Goal: Task Accomplishment & Management: Manage account settings

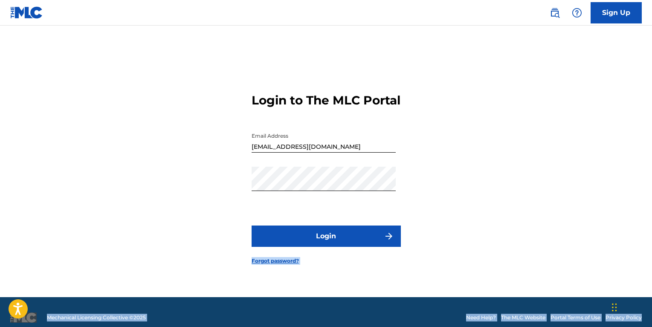
click at [326, 247] on button "Login" at bounding box center [325, 235] width 149 height 21
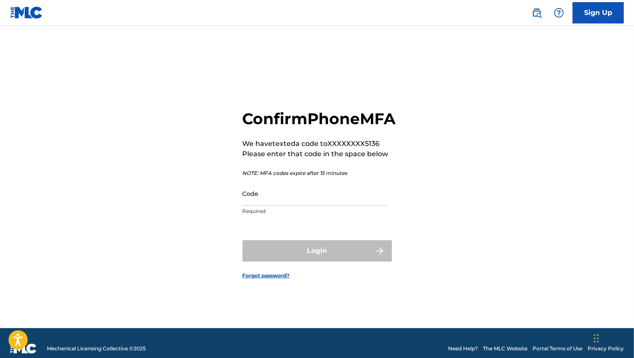
click at [329, 203] on input "Code" at bounding box center [314, 193] width 144 height 24
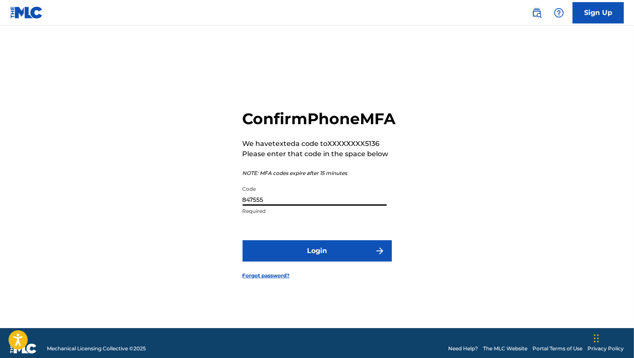
type input "847555"
click at [323, 260] on button "Login" at bounding box center [316, 250] width 149 height 21
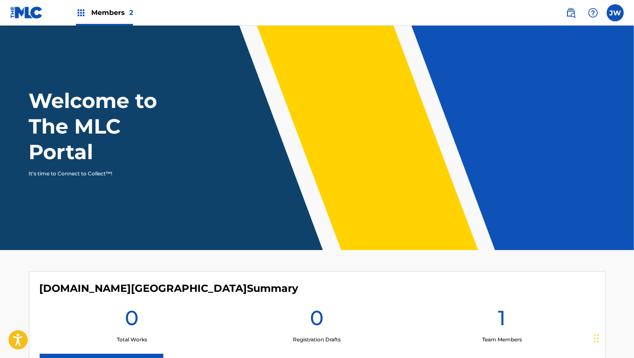
click at [622, 18] on div "[PERSON_NAME] [PERSON_NAME] [EMAIL_ADDRESS][DOMAIN_NAME] Notification Preferenc…" at bounding box center [590, 12] width 66 height 17
click at [615, 10] on label at bounding box center [614, 12] width 17 height 17
click at [615, 13] on input "[PERSON_NAME] [EMAIL_ADDRESS][DOMAIN_NAME] Notification Preferences Profile Log…" at bounding box center [615, 13] width 0 height 0
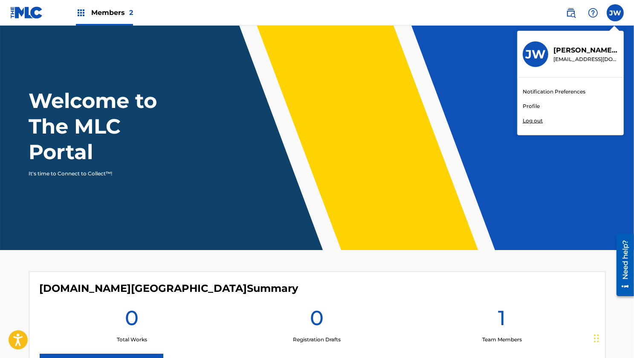
click at [534, 104] on link "Profile" at bounding box center [530, 106] width 17 height 8
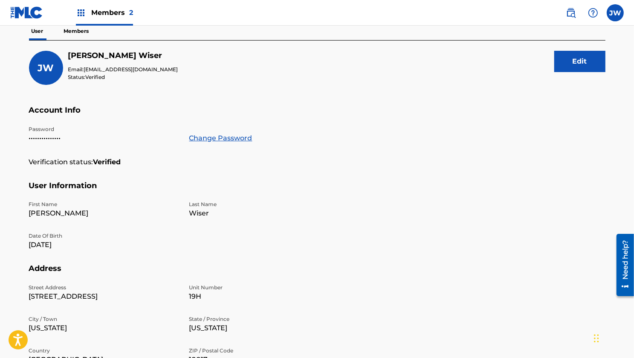
scroll to position [46, 0]
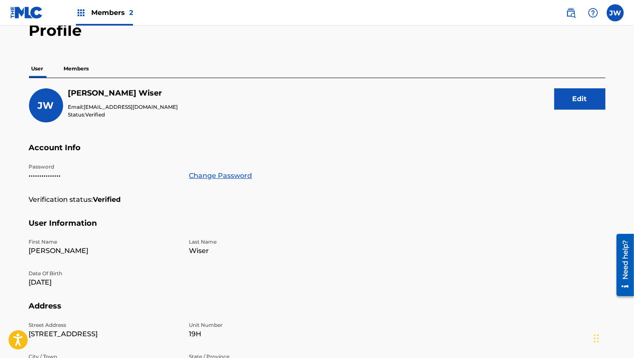
click at [81, 68] on p "Members" at bounding box center [76, 69] width 30 height 18
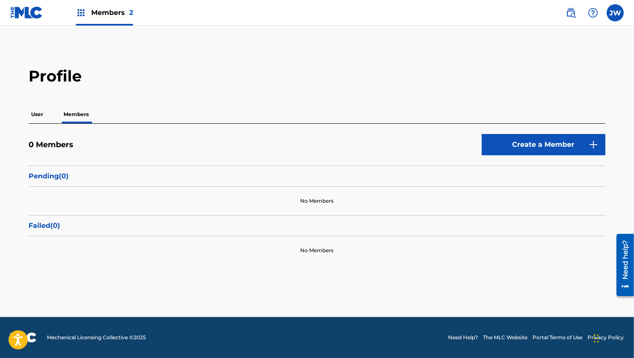
click at [200, 282] on main "Profile User Members 0 Members Create a Member Pending ( 0 ) No Members Failed …" at bounding box center [317, 171] width 634 height 291
click at [109, 26] on main "Profile User Members 0 Members Create a Member Pending ( 0 ) No Members Failed …" at bounding box center [317, 171] width 634 height 291
click at [109, 18] on div "Members 2" at bounding box center [104, 12] width 57 height 25
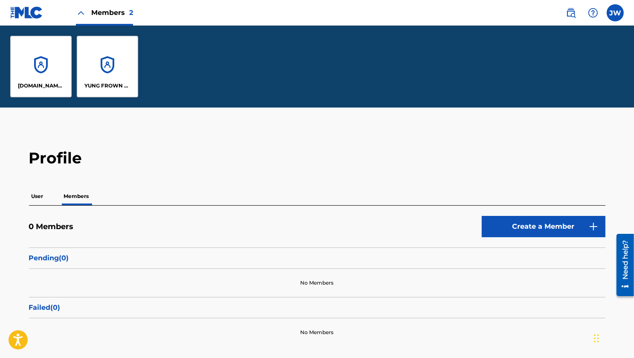
click at [92, 61] on div "YUNG FROWN LLC" at bounding box center [107, 66] width 61 height 61
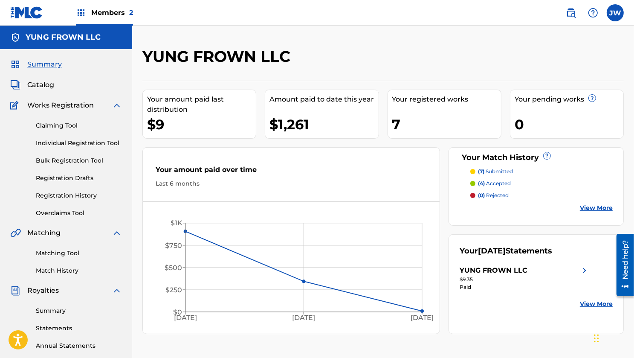
click at [450, 129] on div "7" at bounding box center [446, 124] width 109 height 19
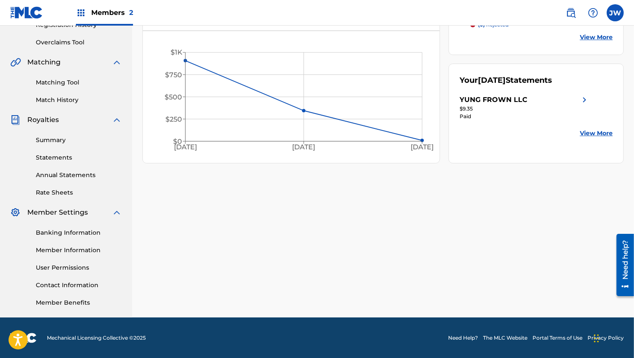
click at [76, 247] on link "Member Information" at bounding box center [79, 249] width 86 height 9
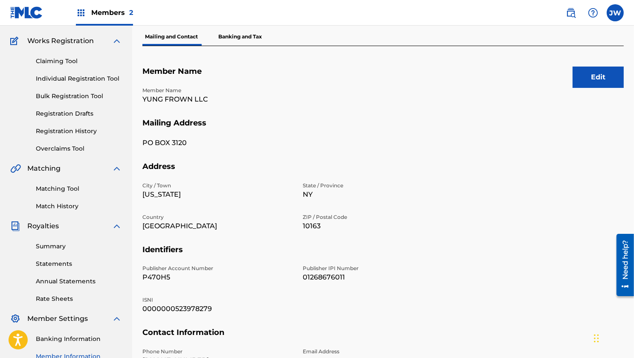
scroll to position [66, 0]
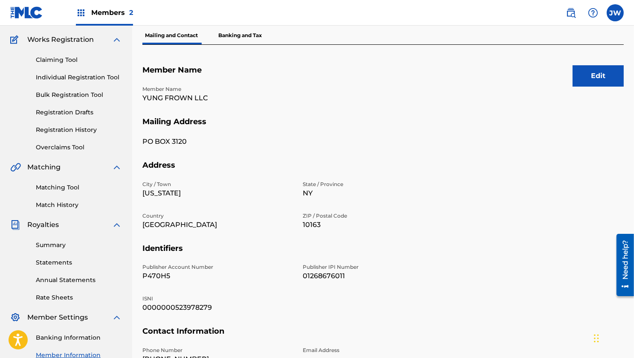
click at [150, 276] on p "P470H5" at bounding box center [217, 276] width 150 height 10
copy p "P470H5"
click at [61, 69] on div "Claiming Tool Individual Registration Tool Bulk Registration Tool Registration …" at bounding box center [66, 98] width 112 height 107
click at [61, 66] on div "Claiming Tool Individual Registration Tool Bulk Registration Tool Registration …" at bounding box center [66, 98] width 112 height 107
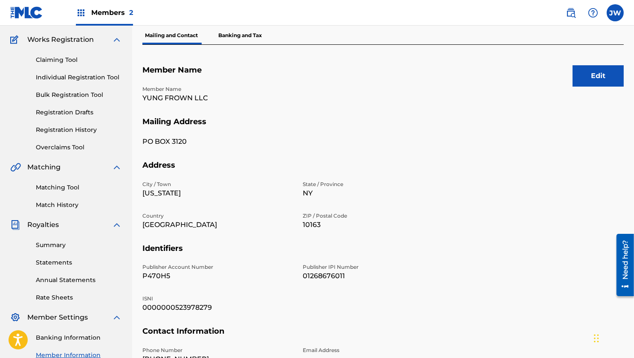
click at [63, 61] on link "Claiming Tool" at bounding box center [79, 59] width 86 height 9
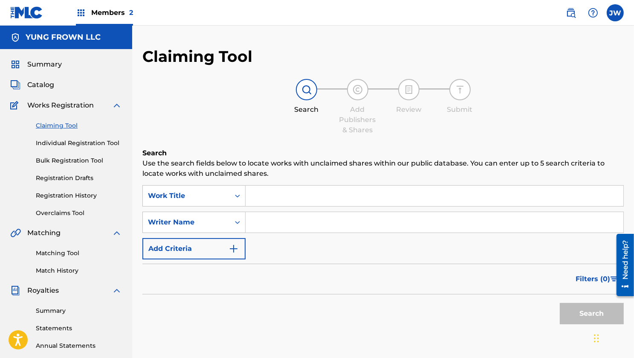
click at [41, 72] on div "Summary Catalog Works Registration Claiming Tool Individual Registration Tool B…" at bounding box center [66, 268] width 132 height 439
click at [43, 65] on span "Summary" at bounding box center [44, 64] width 35 height 10
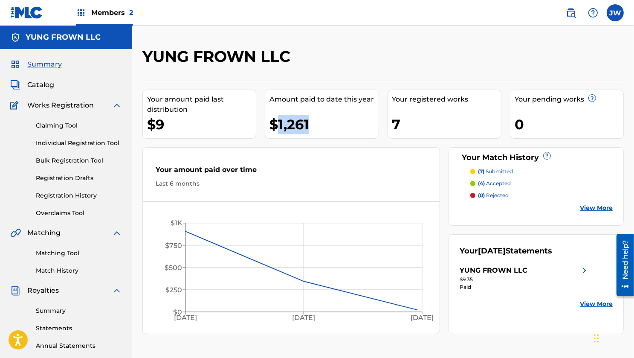
drag, startPoint x: 275, startPoint y: 122, endPoint x: 338, endPoint y: 130, distance: 63.6
click at [338, 130] on div "$1,261" at bounding box center [323, 124] width 109 height 19
copy div "1,261"
